Goal: Information Seeking & Learning: Check status

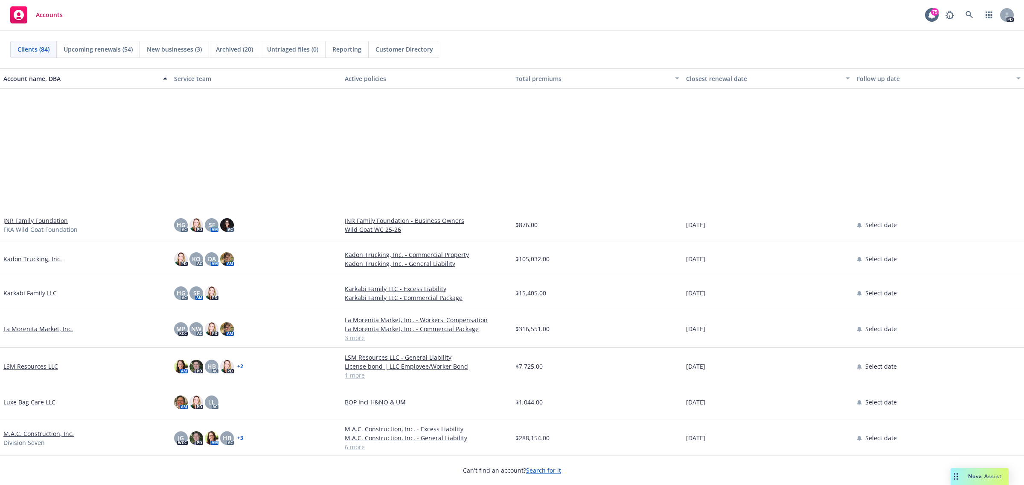
scroll to position [1546, 0]
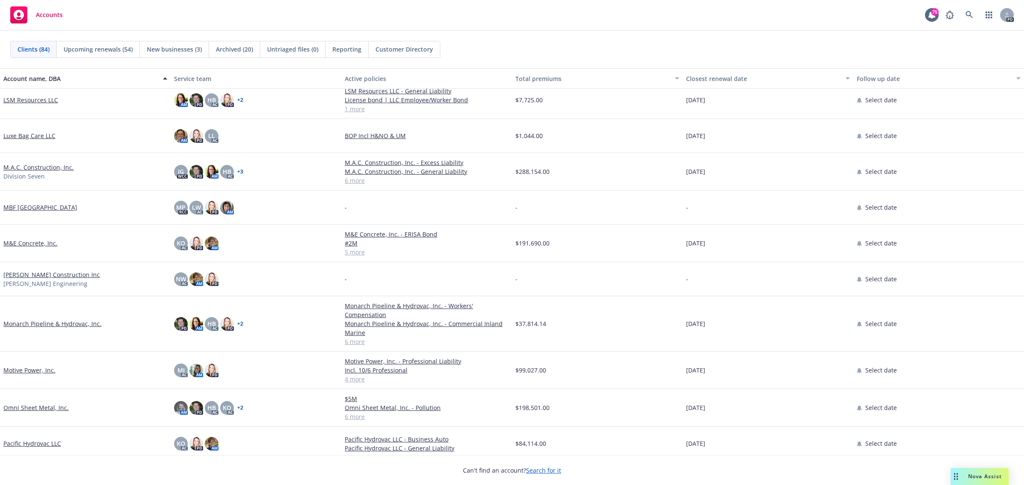
click at [74, 322] on link "Monarch Pipeline & Hydrovac, Inc." at bounding box center [52, 323] width 98 height 9
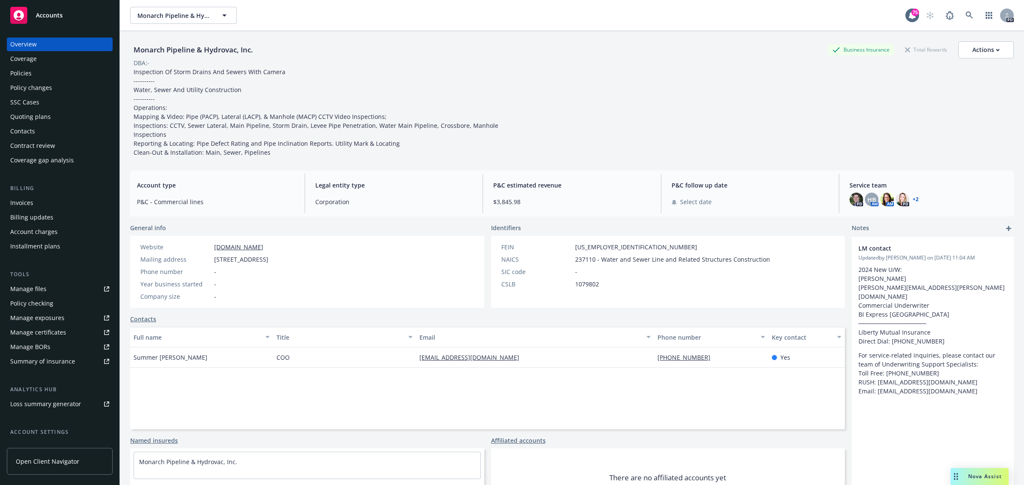
click at [32, 73] on div "Policies" at bounding box center [59, 74] width 99 height 14
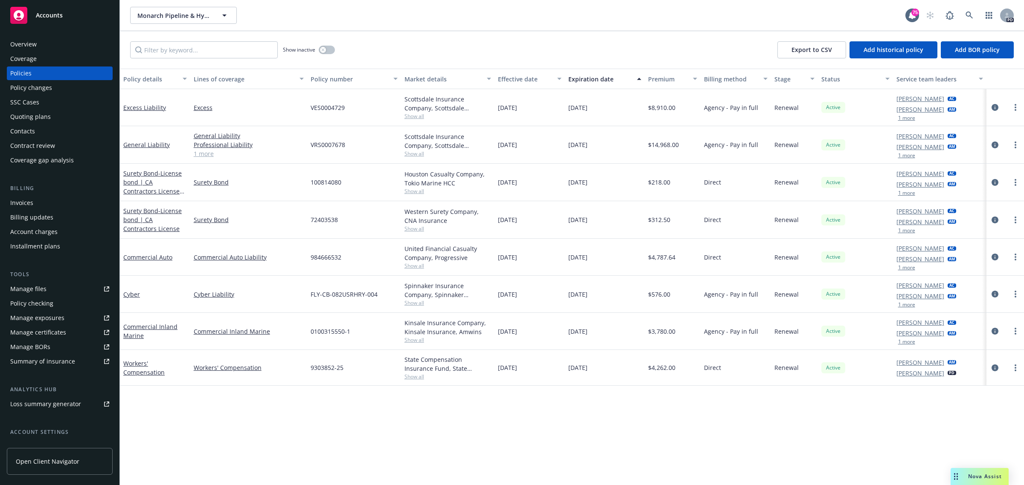
click at [52, 15] on span "Accounts" at bounding box center [49, 15] width 27 height 7
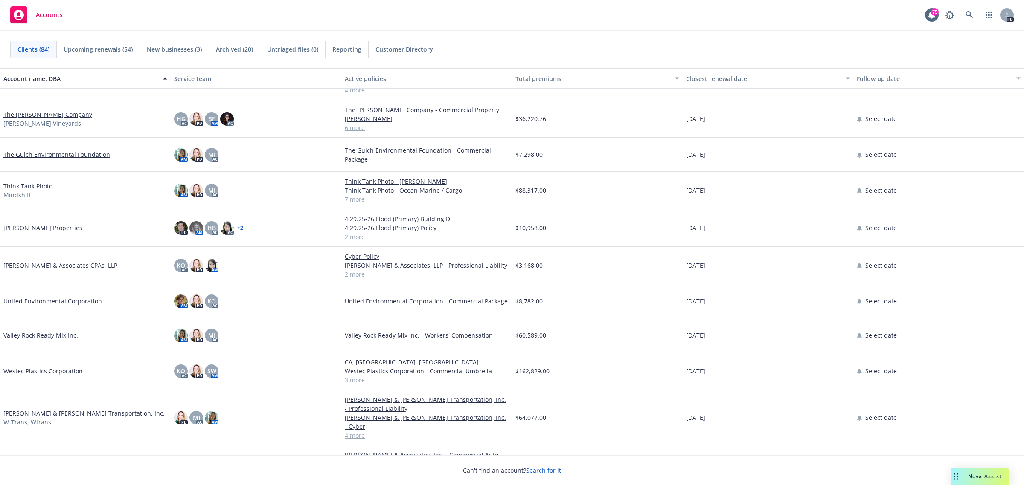
scroll to position [2536, 0]
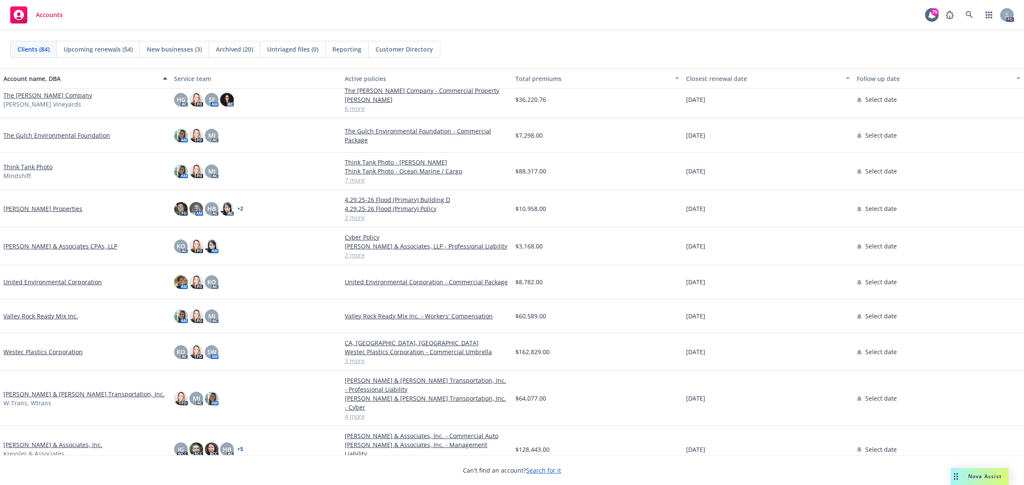
click at [63, 244] on link "[PERSON_NAME] & Associates CPAs, LLP" at bounding box center [60, 246] width 114 height 9
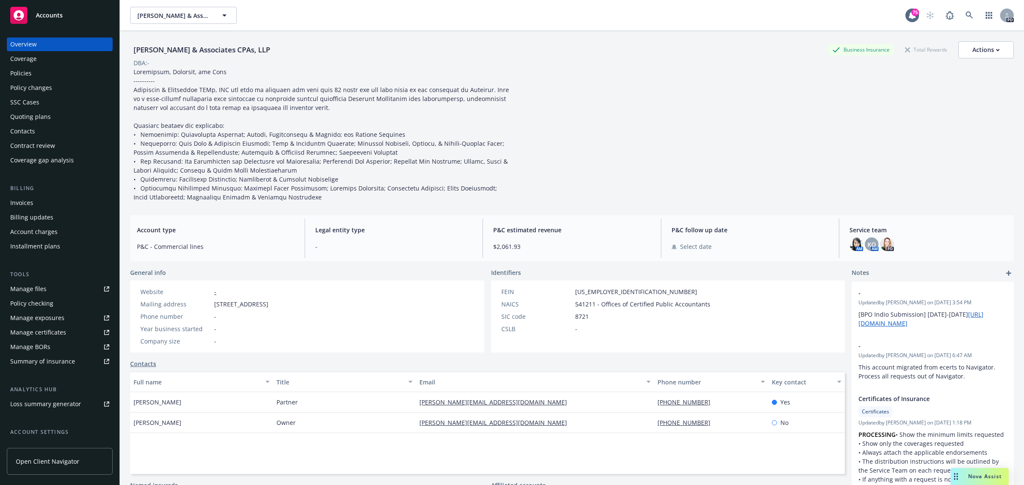
click at [32, 69] on div "Policies" at bounding box center [59, 74] width 99 height 14
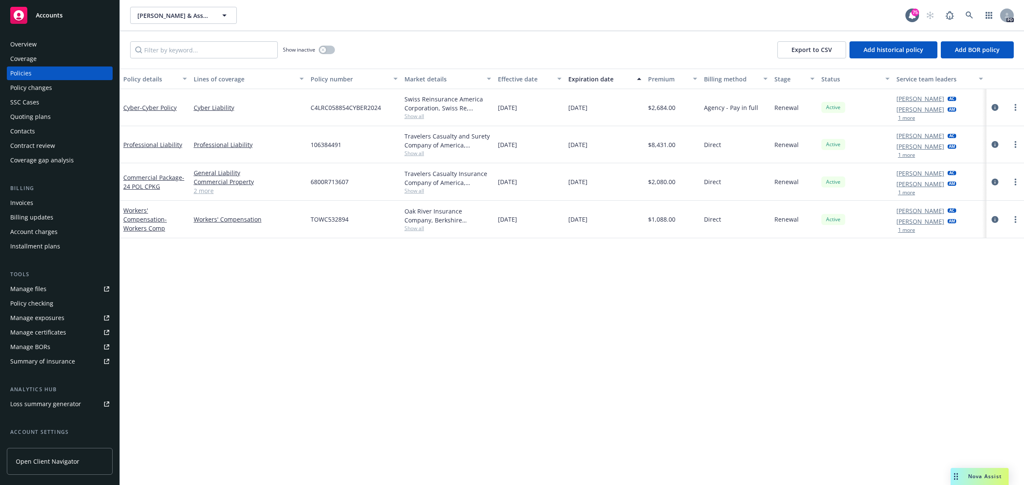
click at [44, 15] on span "Accounts" at bounding box center [49, 15] width 27 height 7
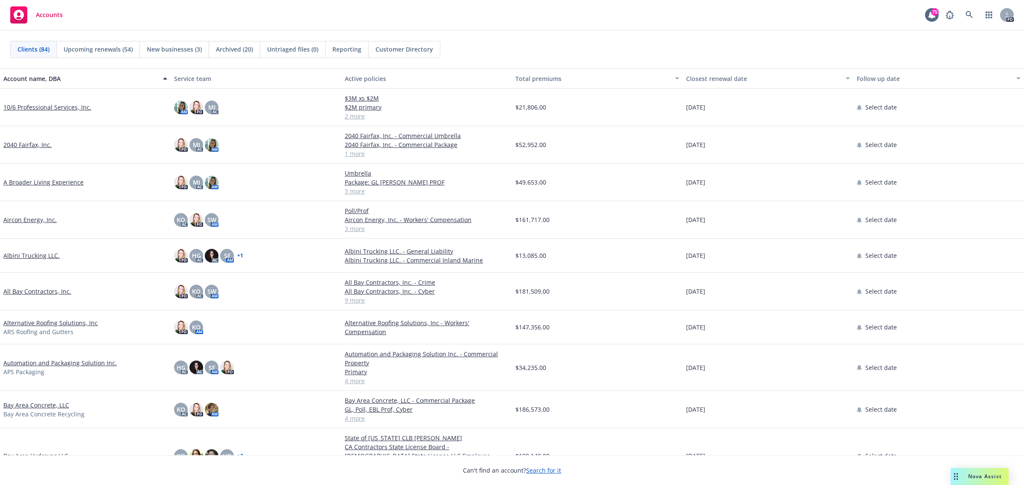
click at [29, 291] on link "All Bay Contractors, Inc." at bounding box center [37, 291] width 68 height 9
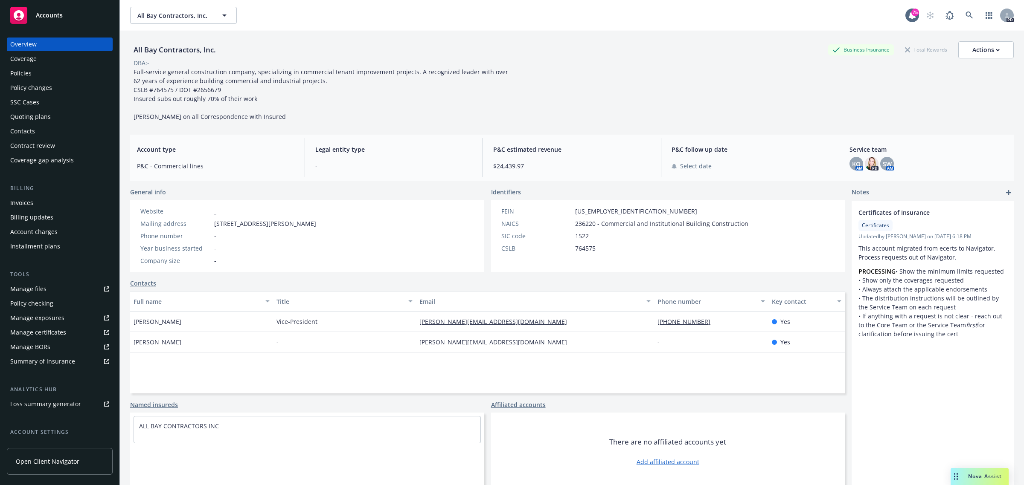
click at [28, 75] on div "Policies" at bounding box center [20, 74] width 21 height 14
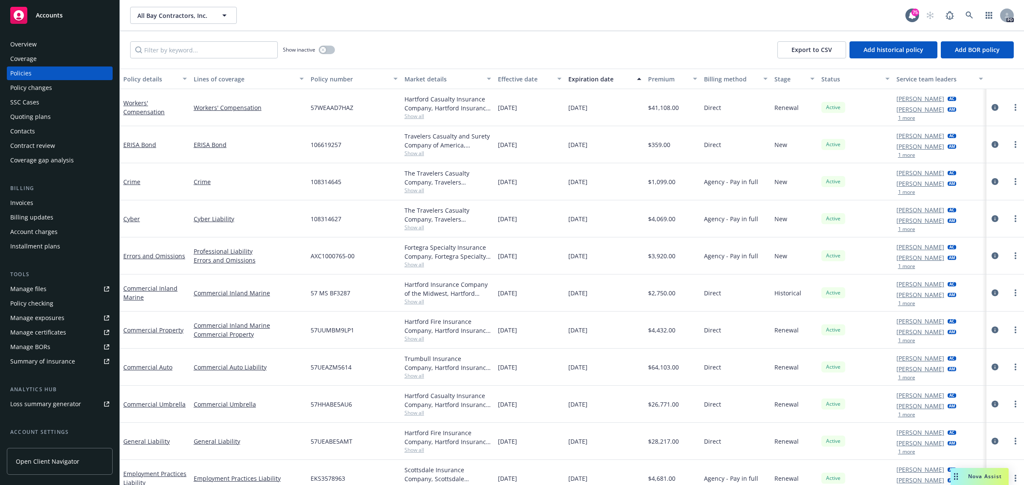
click at [53, 15] on span "Accounts" at bounding box center [49, 15] width 27 height 7
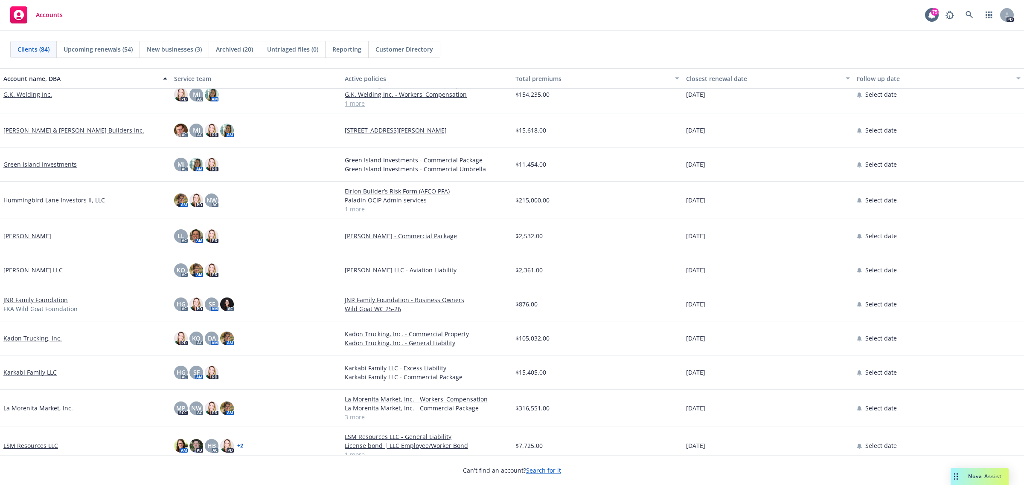
scroll to position [1120, 0]
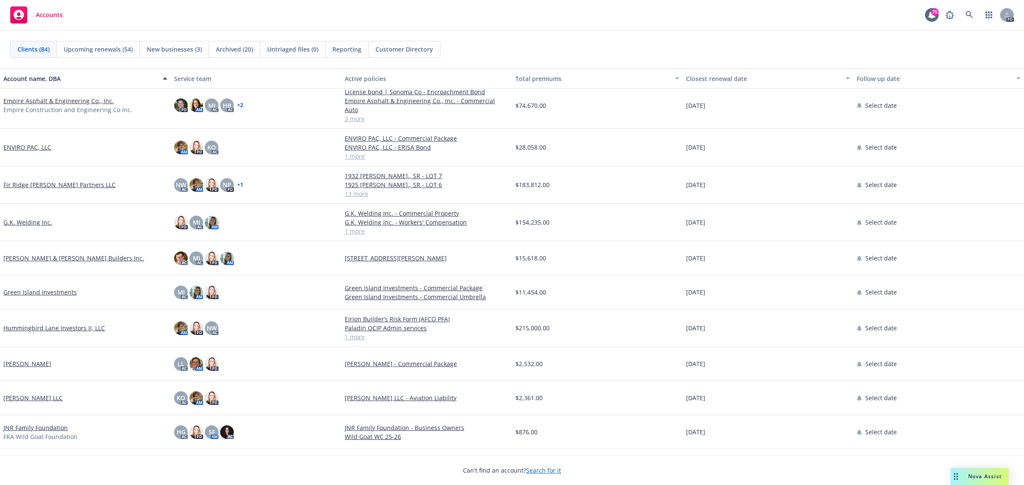
click at [20, 218] on link "G.K. Welding Inc." at bounding box center [27, 222] width 49 height 9
